Goal: Obtain resource: Download file/media

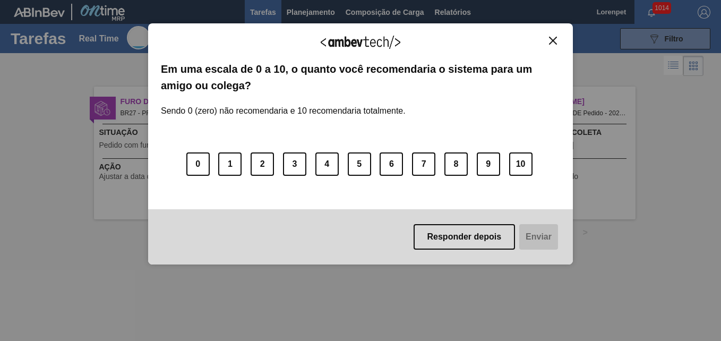
click at [554, 42] on img "Close" at bounding box center [553, 41] width 8 height 8
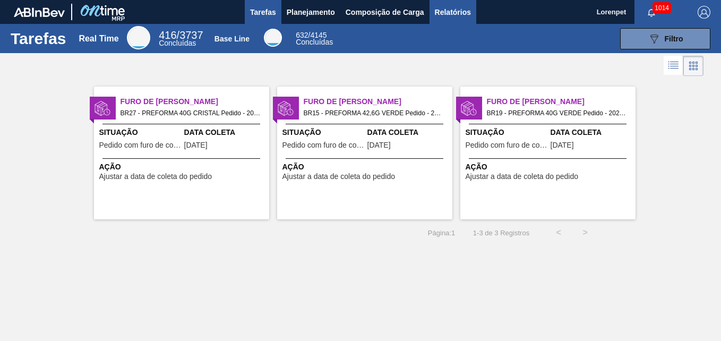
click at [453, 10] on span "Relatórios" at bounding box center [453, 12] width 36 height 13
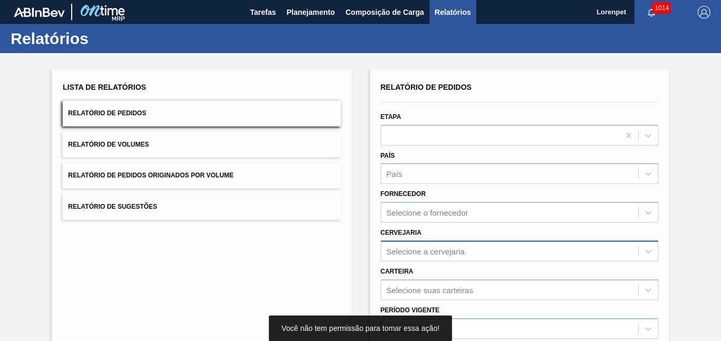
scroll to position [151, 0]
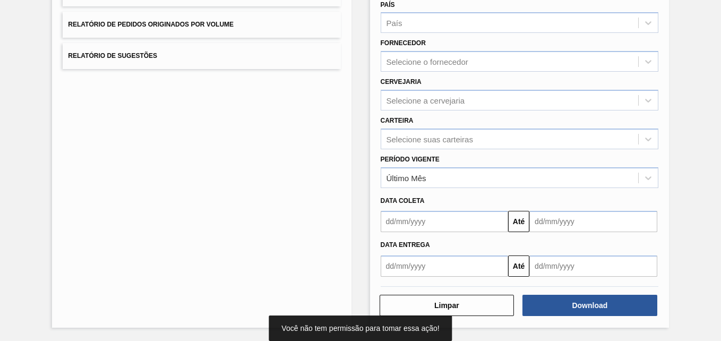
click at [435, 230] on input "text" at bounding box center [445, 221] width 128 height 21
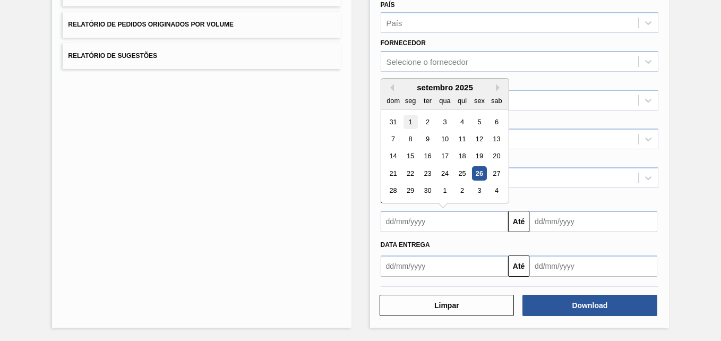
click at [411, 119] on div "1" at bounding box center [410, 122] width 14 height 14
type input "[DATE]"
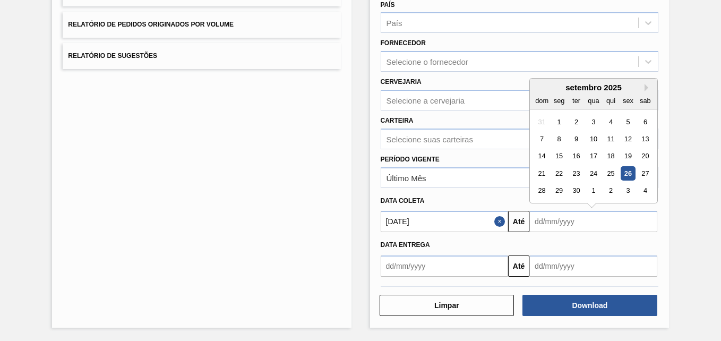
click at [555, 226] on input "text" at bounding box center [593, 221] width 128 height 21
click at [591, 190] on div "1" at bounding box center [593, 191] width 14 height 14
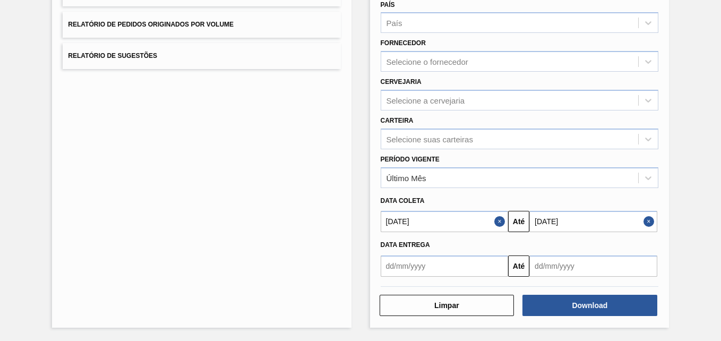
click at [582, 219] on input "[DATE]" at bounding box center [593, 221] width 128 height 21
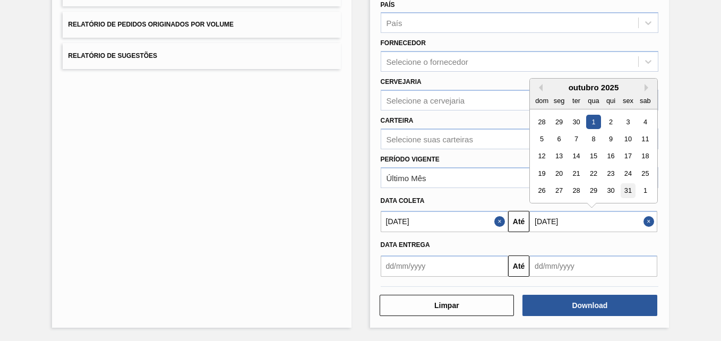
click at [624, 191] on div "31" at bounding box center [627, 191] width 14 height 14
type input "[DATE]"
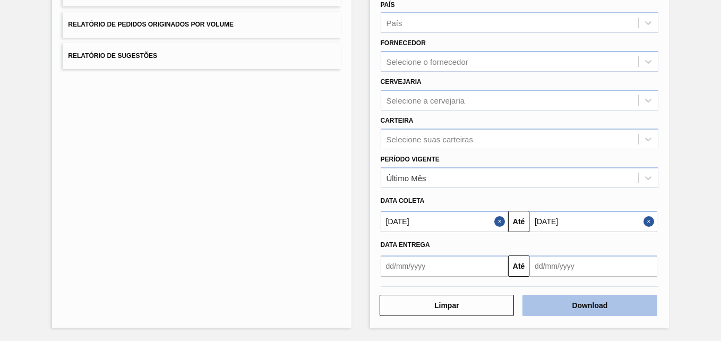
click at [557, 315] on button "Download" at bounding box center [589, 305] width 135 height 21
